Goal: Task Accomplishment & Management: Use online tool/utility

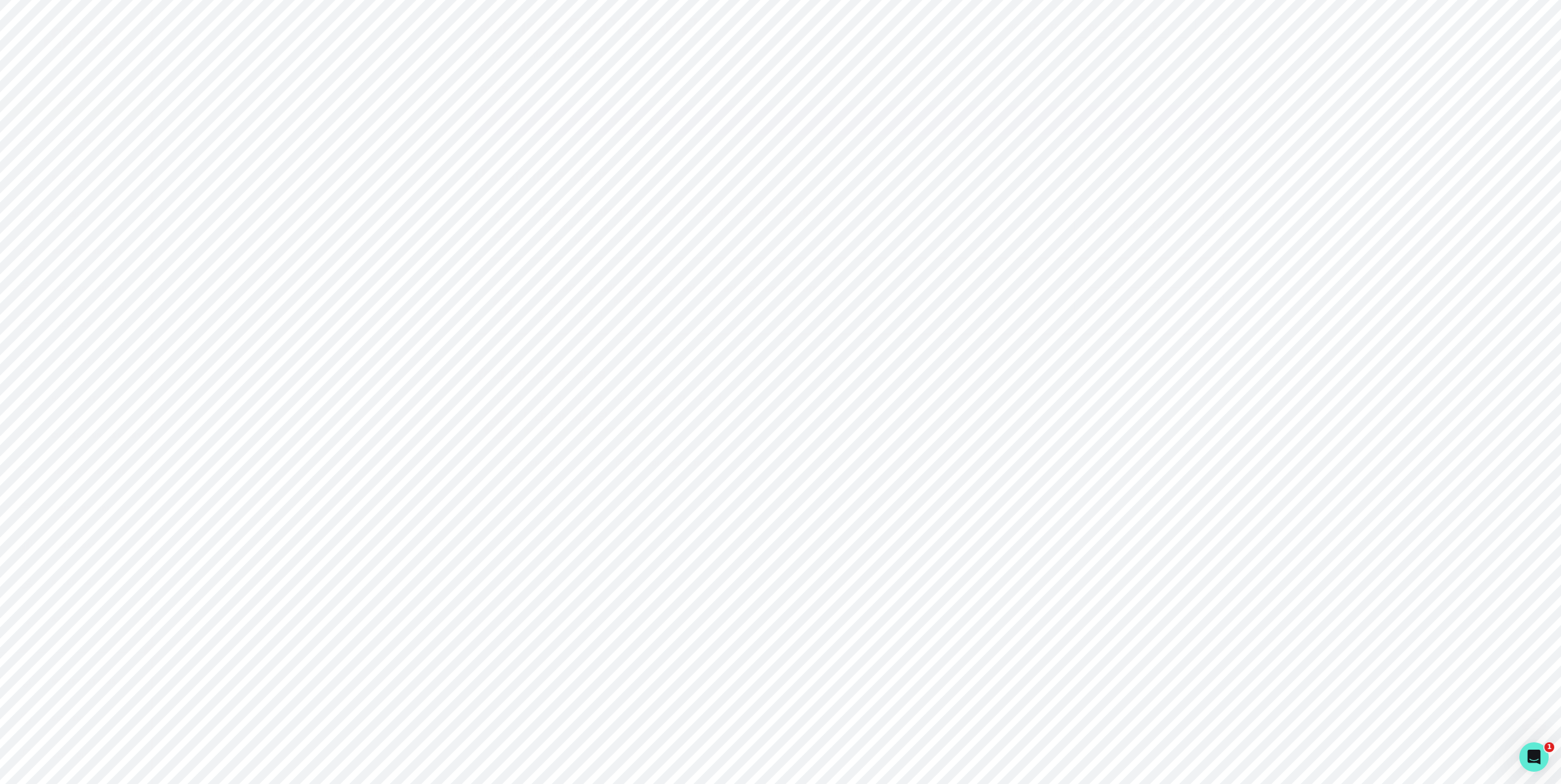
scroll to position [14, 0]
click at [69, 529] on div "Admin Data" at bounding box center [85, 536] width 133 height 14
click at [724, 141] on input "Search user by name or email" at bounding box center [856, 126] width 1126 height 31
paste input "[DATE][PERSON_NAME]"
type input "[DATE][PERSON_NAME]"
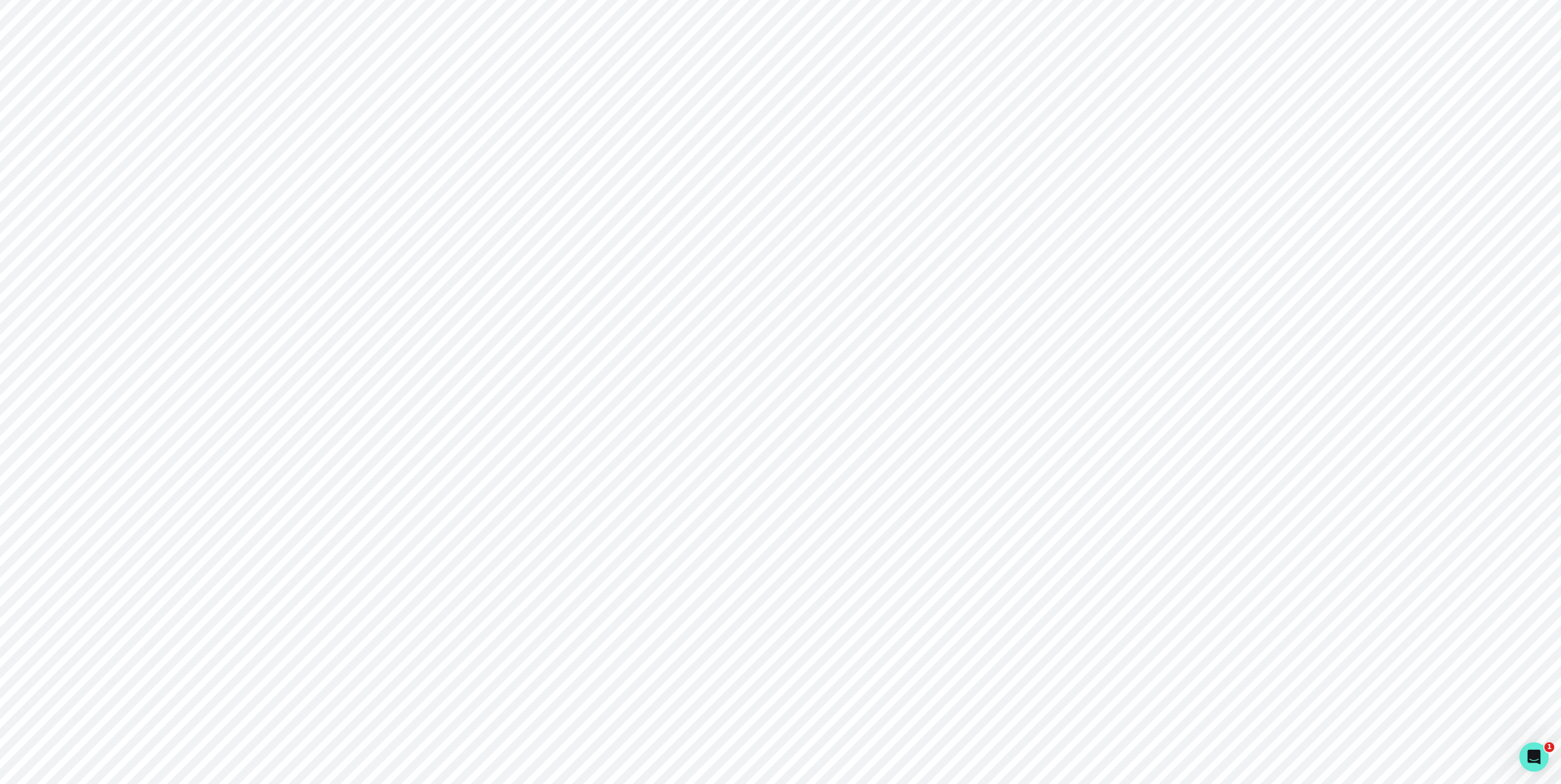
click at [382, 254] on button "[DATE][PERSON_NAME]" at bounding box center [398, 247] width 116 height 12
click at [877, 347] on p "Engagements" at bounding box center [903, 338] width 67 height 14
click at [299, 504] on div "Home Messaging Students Finance Browse Mentors Guardian Guide Calendar Availabi…" at bounding box center [780, 392] width 1561 height 784
drag, startPoint x: 416, startPoint y: 336, endPoint x: 623, endPoint y: 326, distance: 207.2
click at [422, 334] on div "Home Messaging Students Finance Browse Mentors Guardian Guide Calendar Availabi…" at bounding box center [780, 392] width 1561 height 784
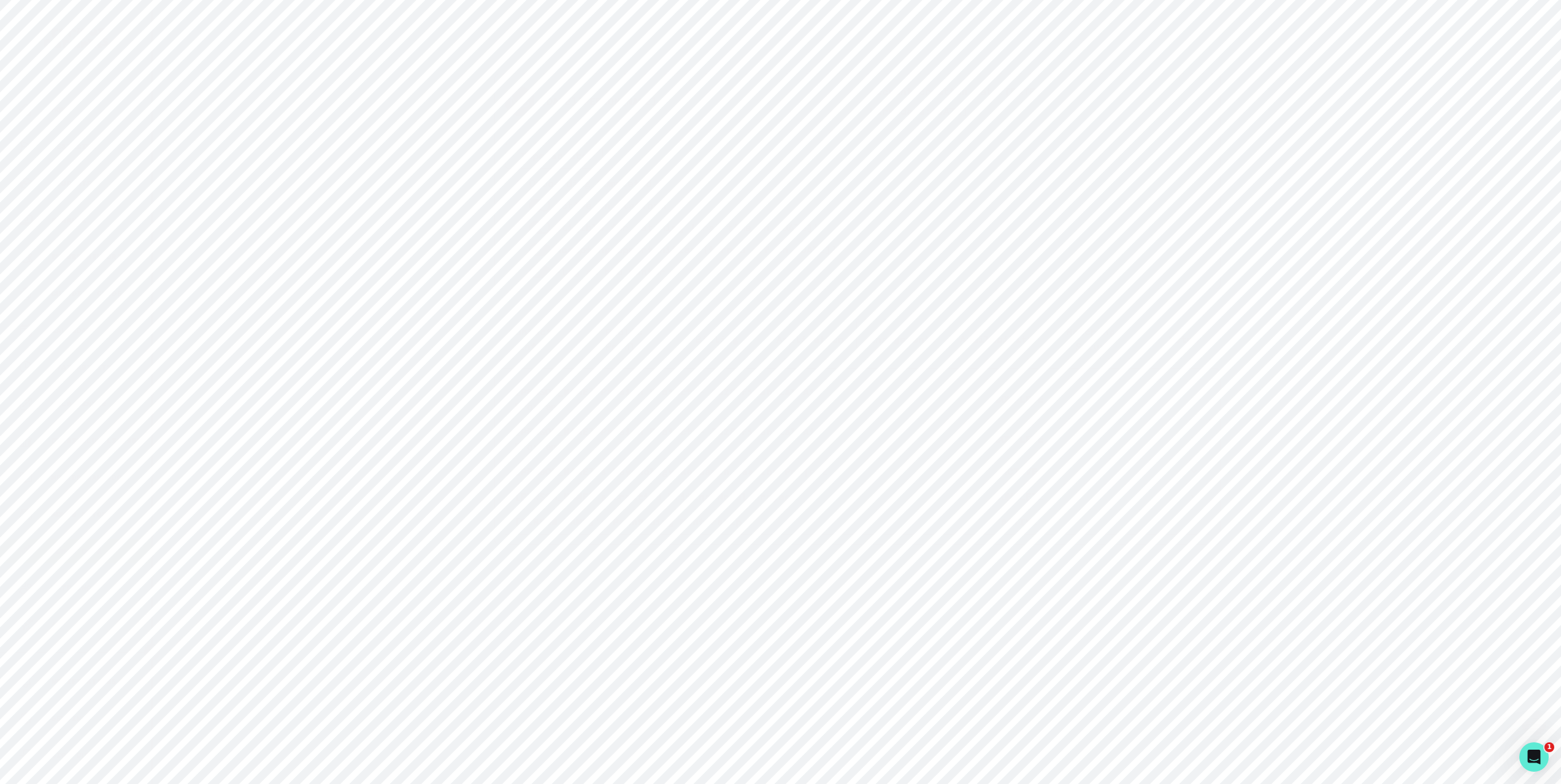
click at [565, 529] on p "[PERSON_NAME]'s Pathfinding Mentorship" at bounding box center [682, 521] width 336 height 14
click at [894, 425] on button "[PERSON_NAME] Undecided 1-to-1-course COMPLETED [DATE]" at bounding box center [856, 404] width 685 height 39
click at [549, 461] on p "e781ca39-cff1-40c2-b18c-f0a253e60c1b" at bounding box center [635, 453] width 221 height 14
drag, startPoint x: 548, startPoint y: 482, endPoint x: 768, endPoint y: 482, distance: 220.0
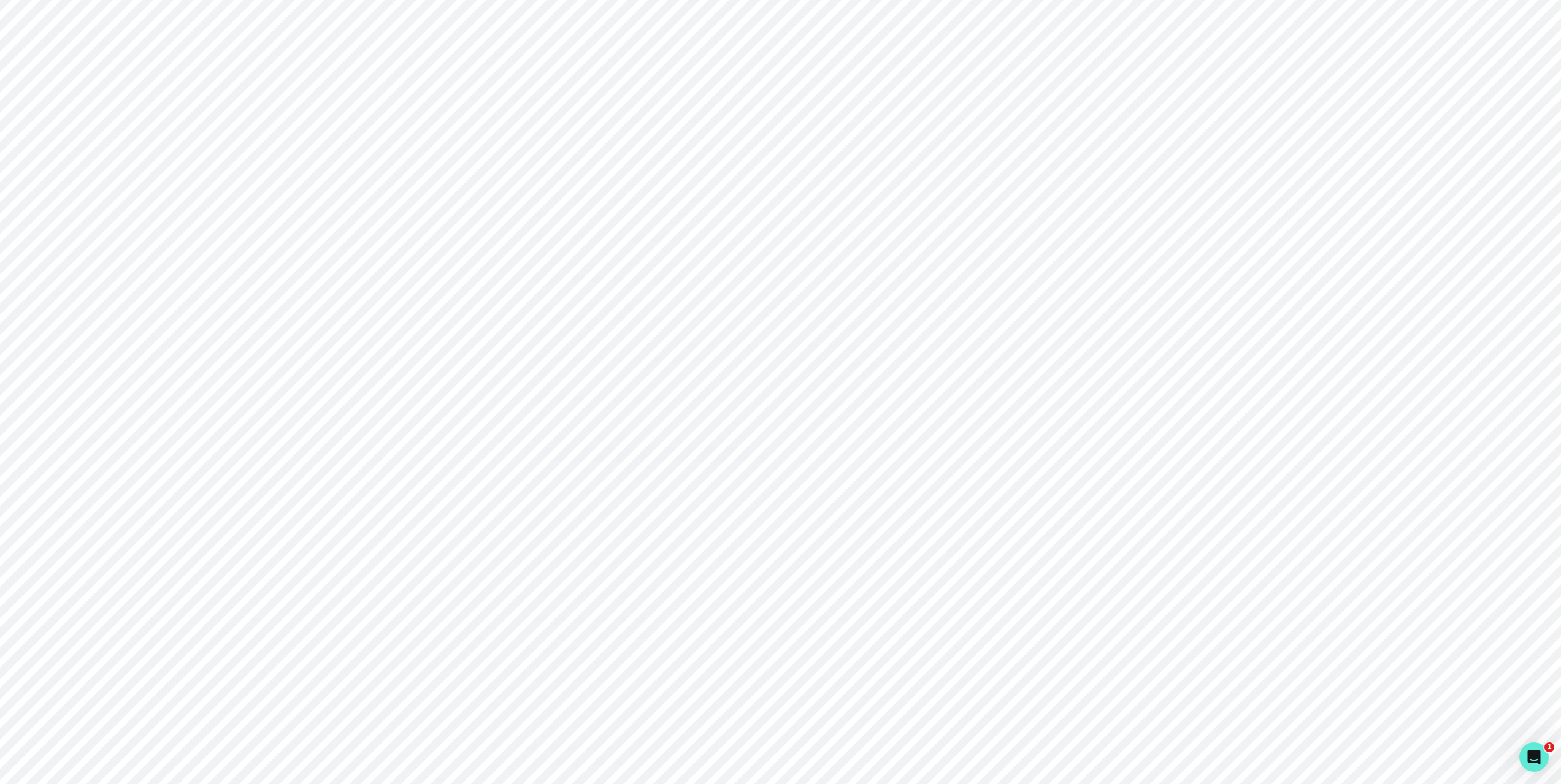
click at [768, 464] on div "e781ca39-cff1-40c2-b18c-f0a253e60c1b" at bounding box center [857, 454] width 666 height 19
click at [758, 338] on button "Copied to clipboard" at bounding box center [750, 329] width 19 height 19
drag, startPoint x: 87, startPoint y: 94, endPoint x: 84, endPoint y: 109, distance: 15.3
click at [87, 95] on aside "Home Messaging Students Finance Browse Mentors Guardian Guide Calendar Availabi…" at bounding box center [77, 392] width 154 height 784
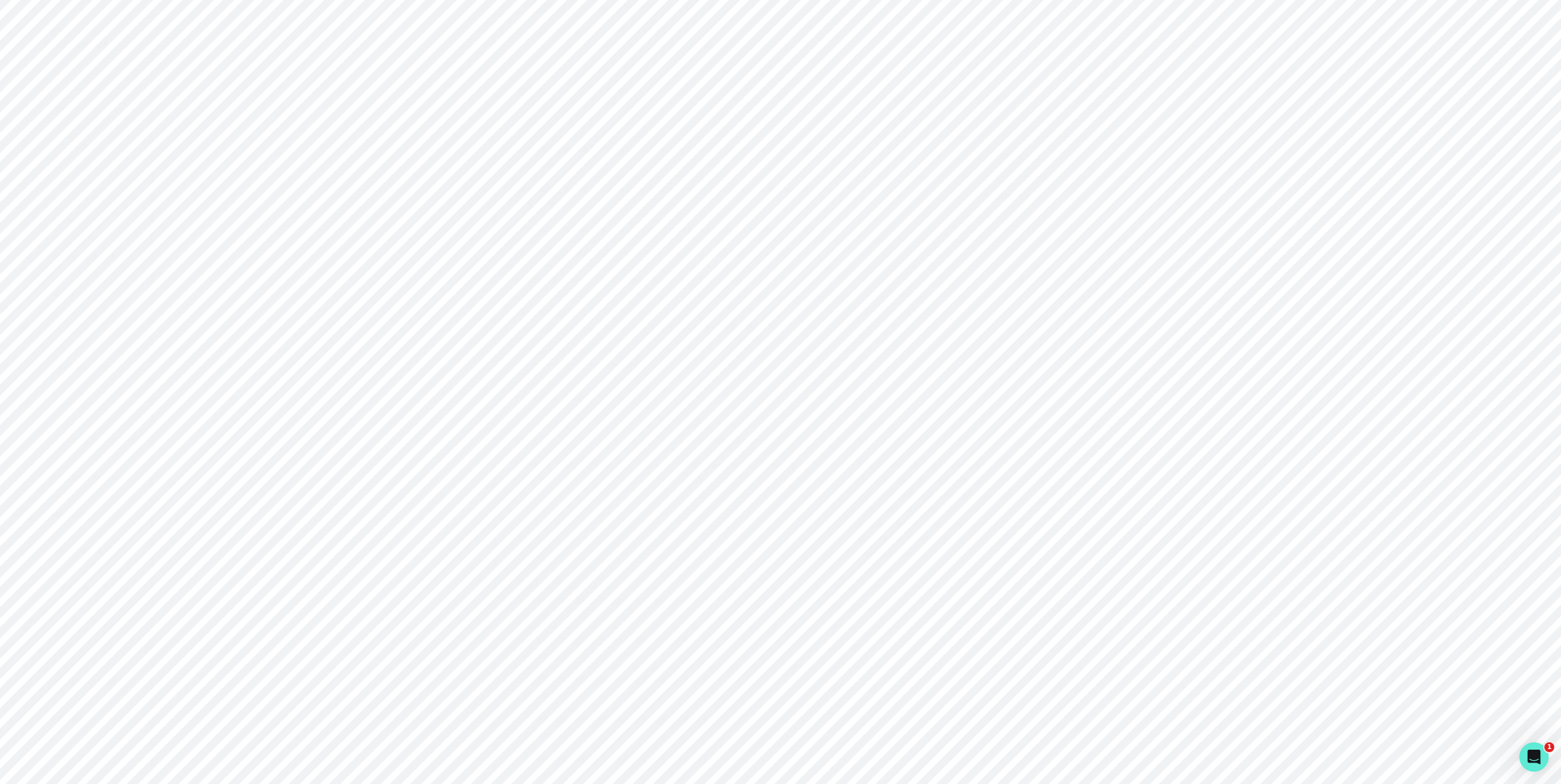
click at [83, 110] on div "Home" at bounding box center [85, 110] width 133 height 14
click at [379, 110] on div "Home Messaging Students Finance Browse Mentors Guardian Guide Calendar Availabi…" at bounding box center [780, 392] width 1561 height 784
click at [428, 380] on div "Home Messaging Students Finance Browse Mentors Guardian Guide Calendar Availabi…" at bounding box center [780, 392] width 1561 height 784
drag, startPoint x: 292, startPoint y: 65, endPoint x: 290, endPoint y: 4, distance: 61.0
click at [292, 63] on div "Home Messaging Students Finance Browse Mentors Guardian Guide Calendar Availabi…" at bounding box center [780, 392] width 1561 height 784
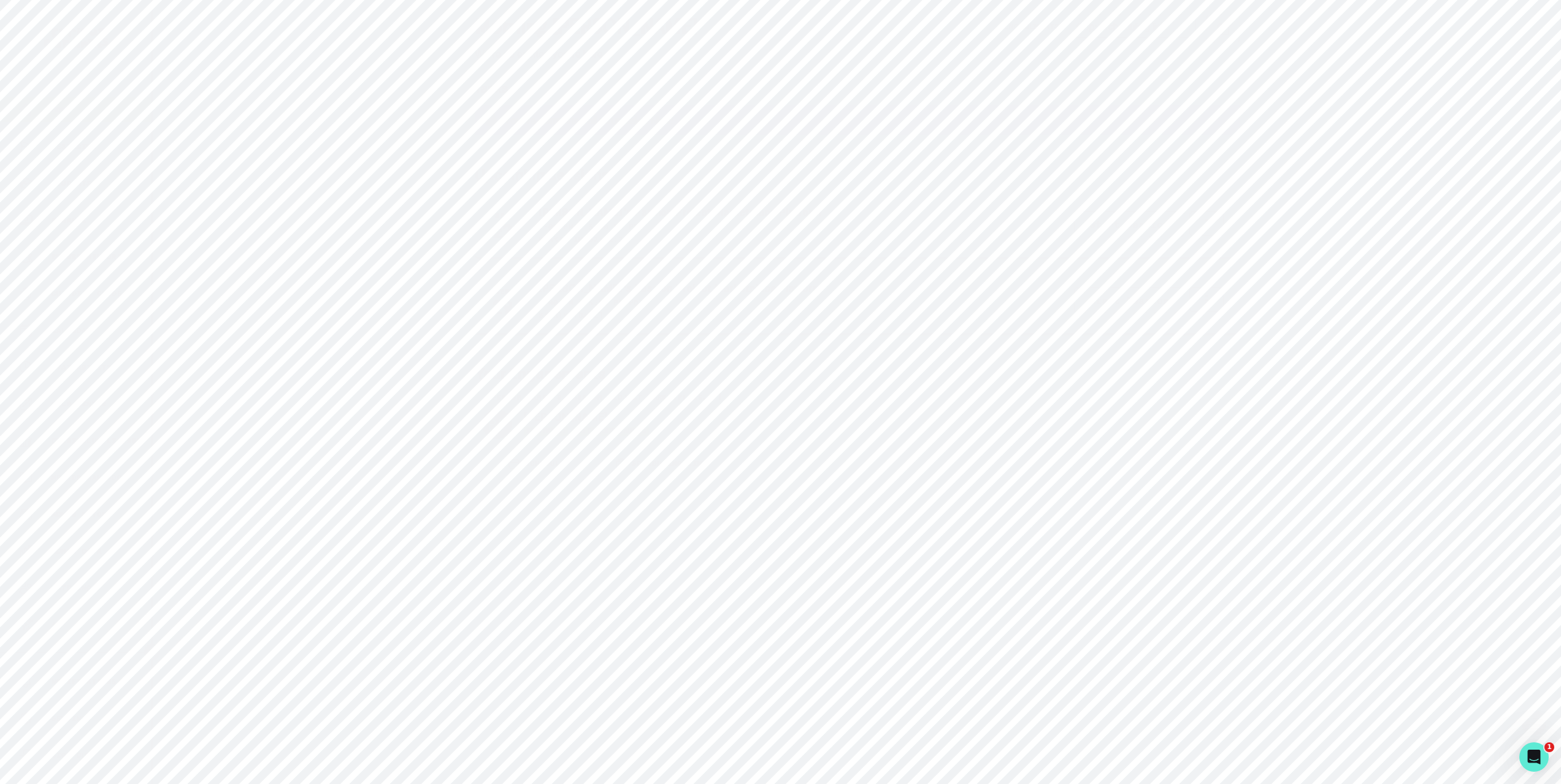
drag, startPoint x: 280, startPoint y: 111, endPoint x: 262, endPoint y: 116, distance: 18.7
click at [281, 111] on div "Home Messaging Students Finance Browse Mentors Guardian Guide Calendar Availabi…" at bounding box center [780, 392] width 1561 height 784
click at [78, 540] on p "Admin Data" at bounding box center [77, 537] width 50 height 10
click at [495, 161] on b "15775 Total Results" at bounding box center [856, 159] width 1126 height 14
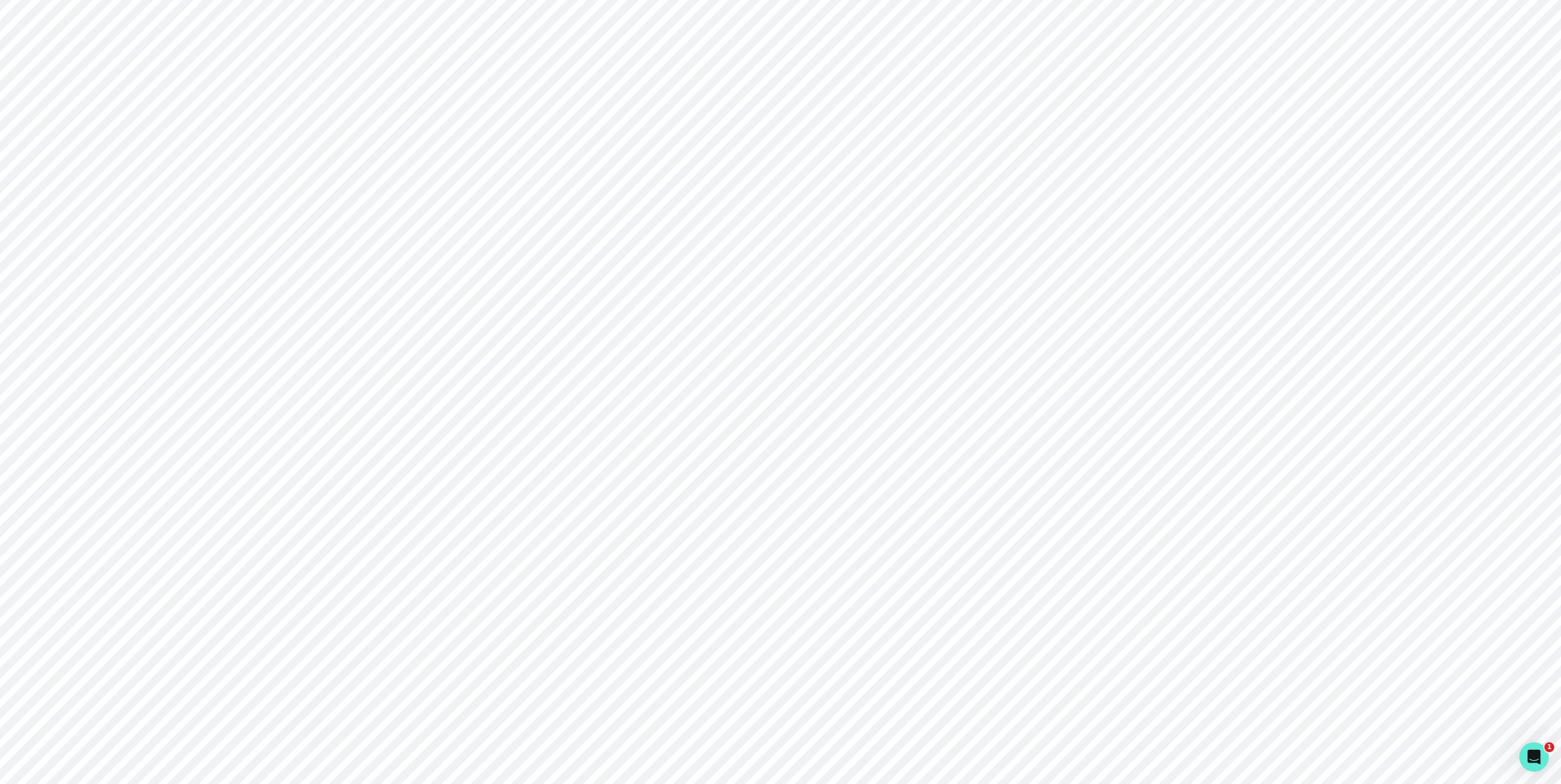
click at [508, 141] on input "Search user by name or email" at bounding box center [856, 126] width 1126 height 31
paste input "[EMAIL_ADDRESS][DOMAIN_NAME]"
type input "[EMAIL_ADDRESS][DOMAIN_NAME]"
click at [894, 268] on p "[EMAIL_ADDRESS][DOMAIN_NAME]" at bounding box center [996, 260] width 277 height 14
drag, startPoint x: 894, startPoint y: 273, endPoint x: 1053, endPoint y: 273, distance: 159.0
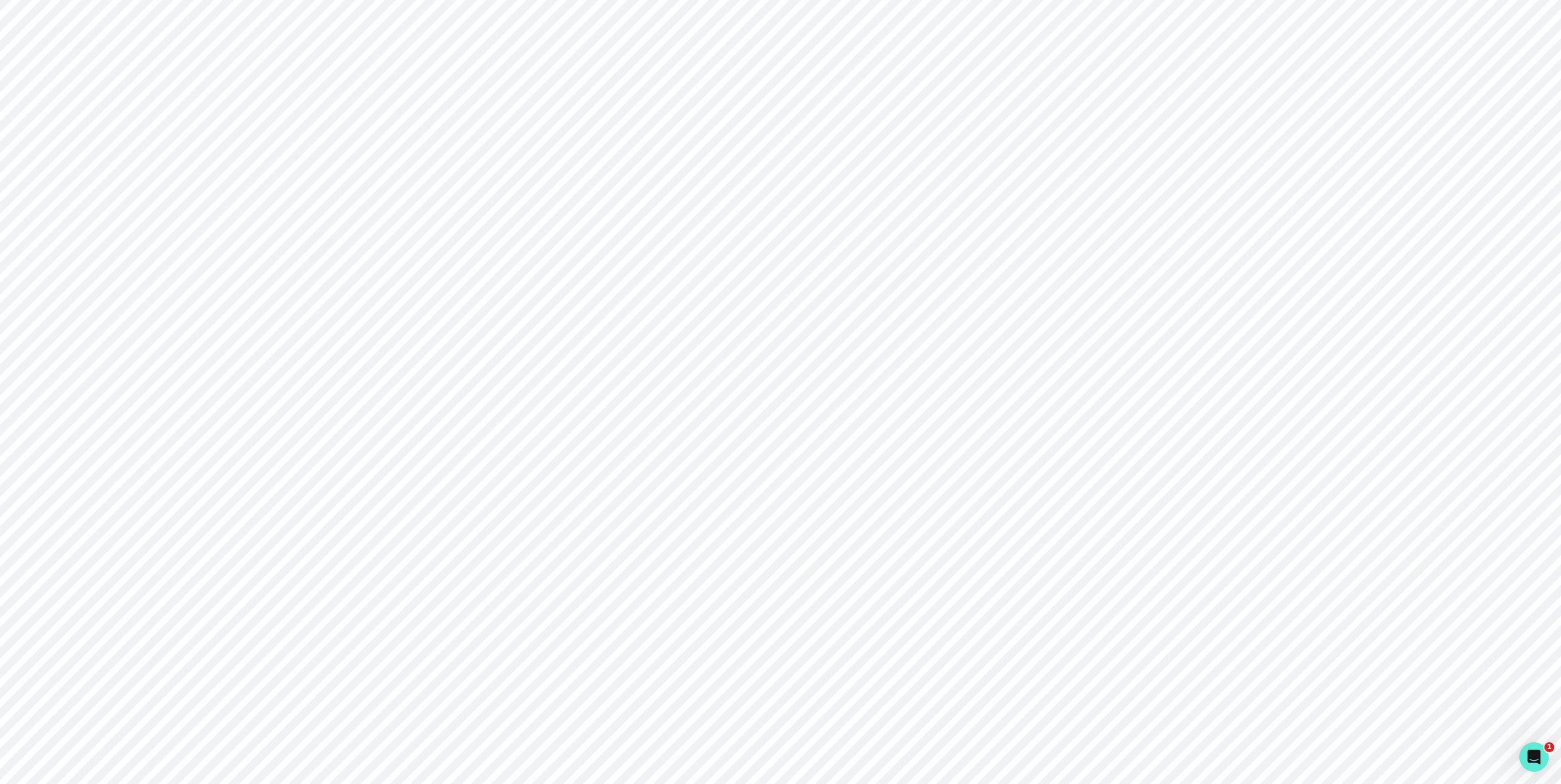
click at [1053, 268] on p "[EMAIL_ADDRESS][DOMAIN_NAME]" at bounding box center [996, 260] width 277 height 14
copy p "[EMAIL_ADDRESS][DOMAIN_NAME]"
click at [1034, 466] on main "Users Calls Engagement Proposals Opportunities Engagements [EMAIL_ADDRESS][DOMA…" at bounding box center [857, 392] width 1165 height 784
click at [837, 480] on main "Users Calls Engagement Proposals Opportunities Engagements [EMAIL_ADDRESS][DOMA…" at bounding box center [857, 392] width 1165 height 784
click at [654, 49] on div "Users Calls Engagement Proposals Opportunities Engagements [EMAIL_ADDRESS][DOMA…" at bounding box center [857, 222] width 1146 height 445
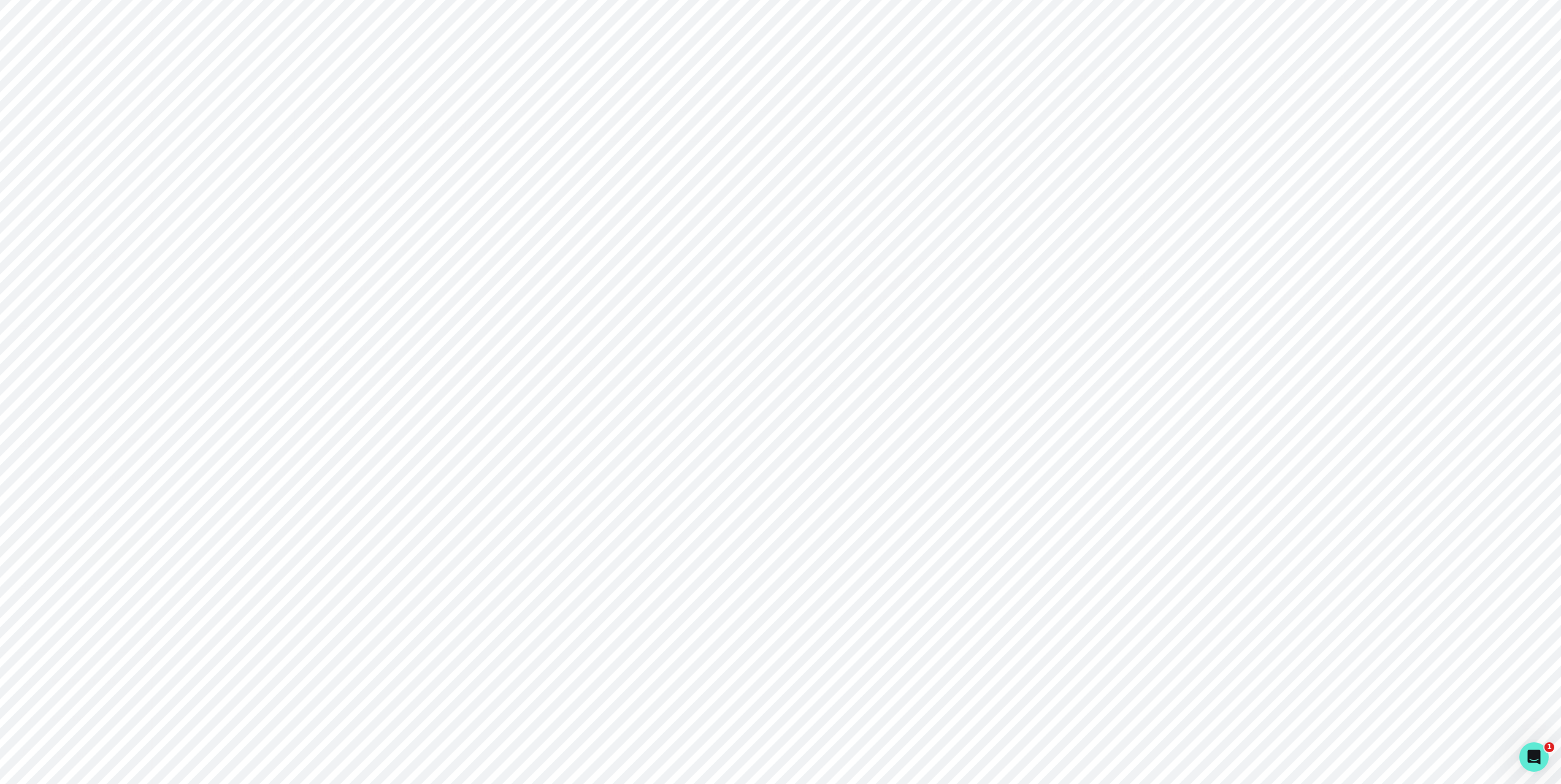
click at [352, 301] on button "Impersonate" at bounding box center [354, 287] width 98 height 26
click at [401, 407] on button "Impersonate" at bounding box center [409, 412] width 81 height 25
